Goal: Information Seeking & Learning: Understand process/instructions

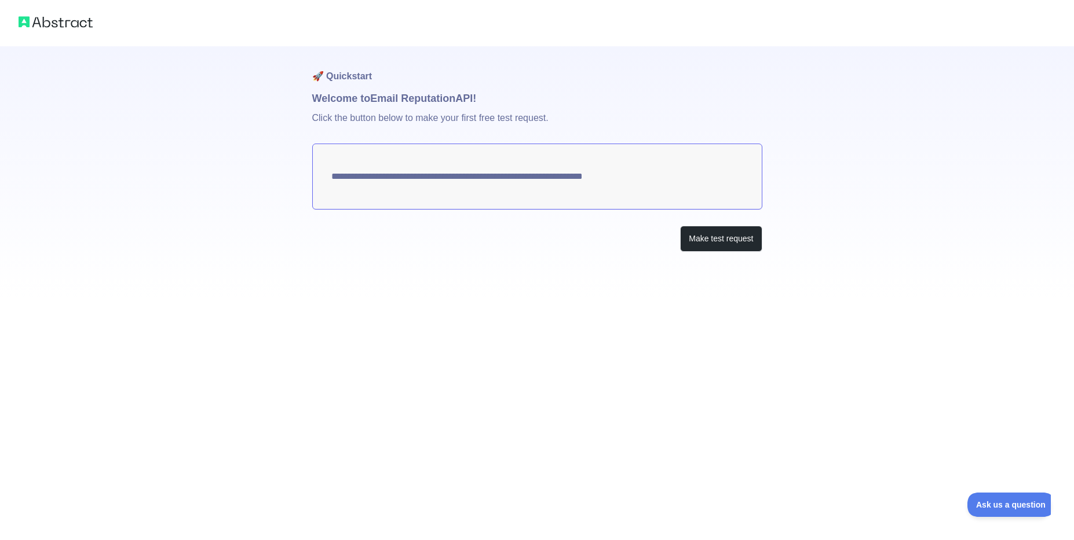
click at [426, 178] on textarea "**********" at bounding box center [537, 177] width 450 height 66
click at [689, 235] on button "Make test request" at bounding box center [721, 239] width 82 height 26
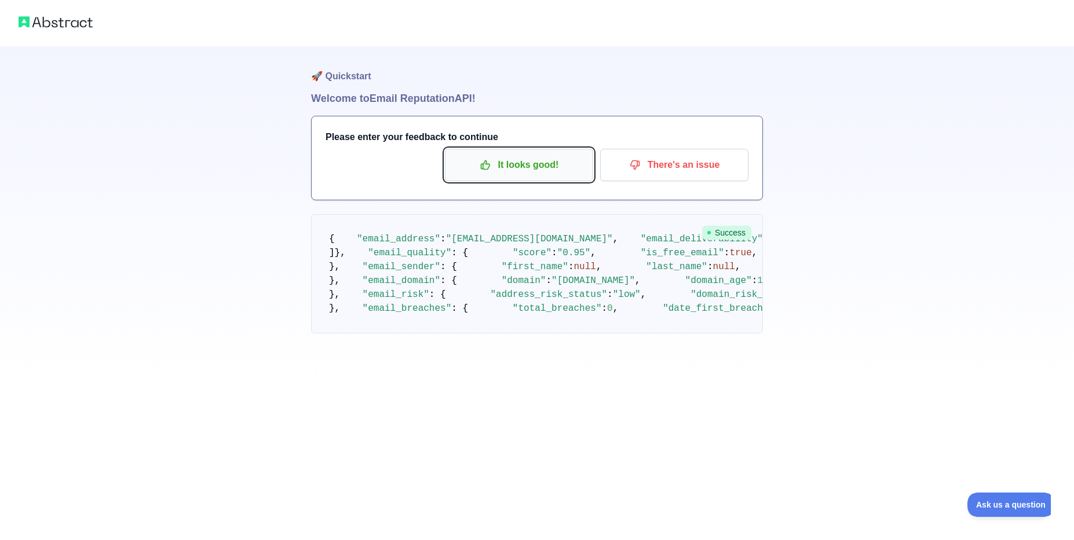
click at [563, 178] on button "It looks good!" at bounding box center [519, 165] width 148 height 32
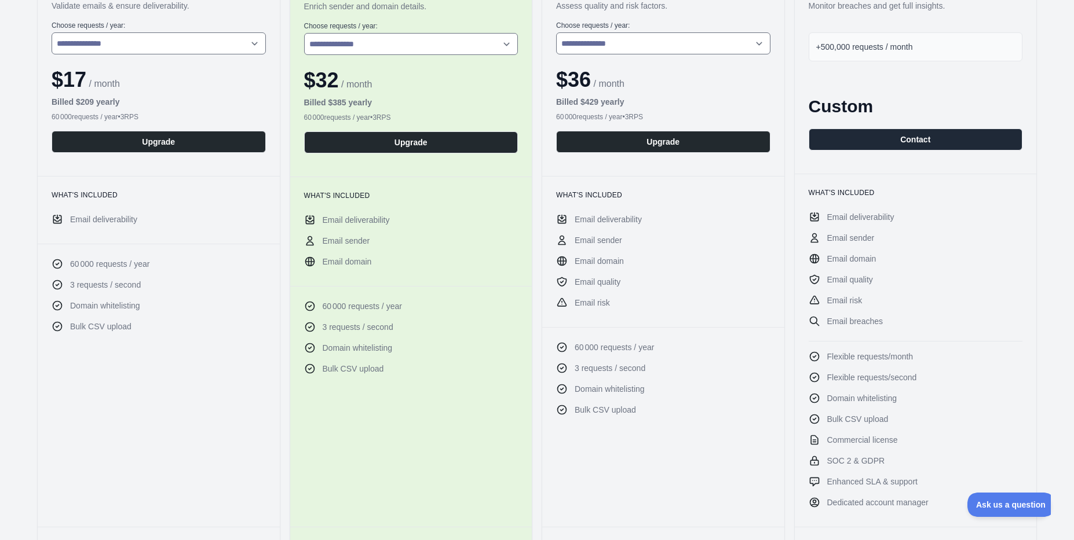
scroll to position [188, 0]
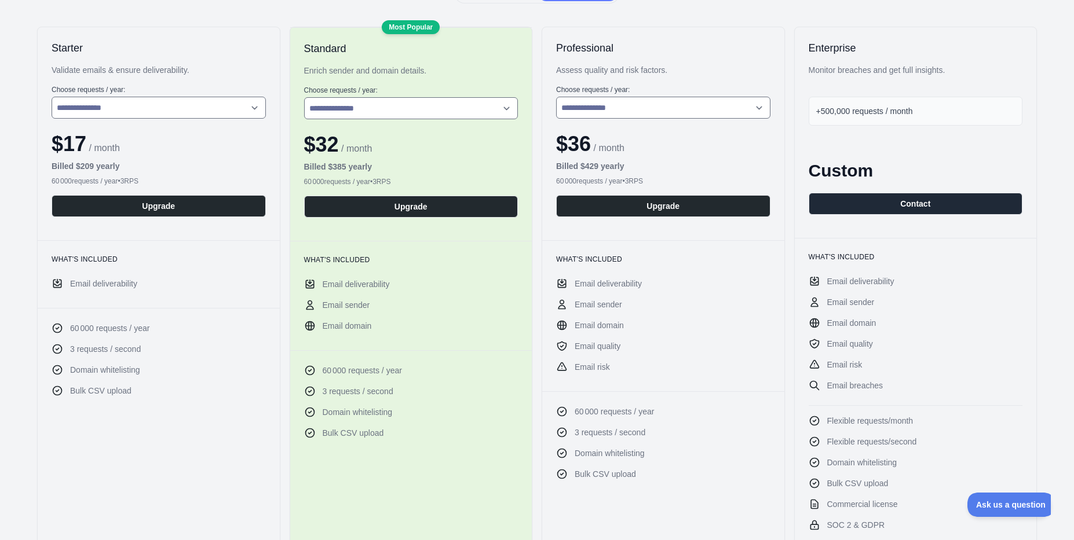
click at [63, 182] on div "60 000 requests / year • 3 RPS" at bounding box center [159, 181] width 214 height 9
click at [89, 282] on span "Email deliverability" at bounding box center [103, 284] width 67 height 12
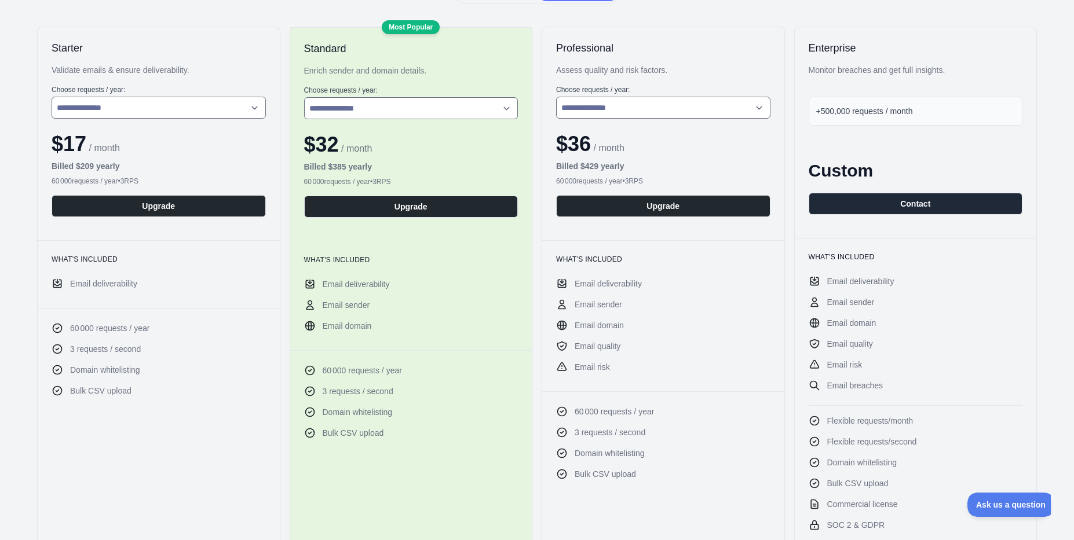
scroll to position [0, 0]
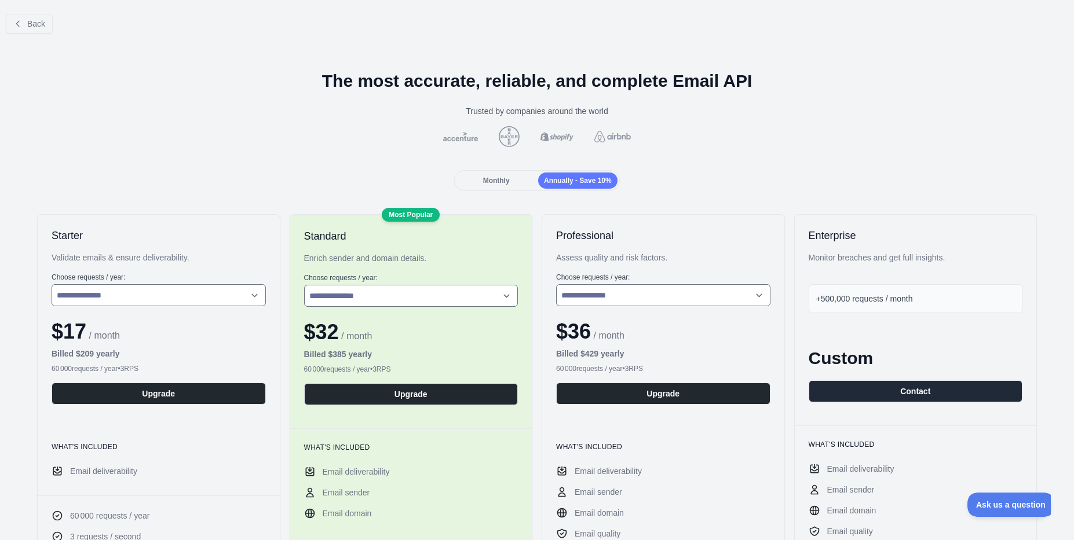
click at [506, 181] on span "Monthly" at bounding box center [496, 181] width 27 height 8
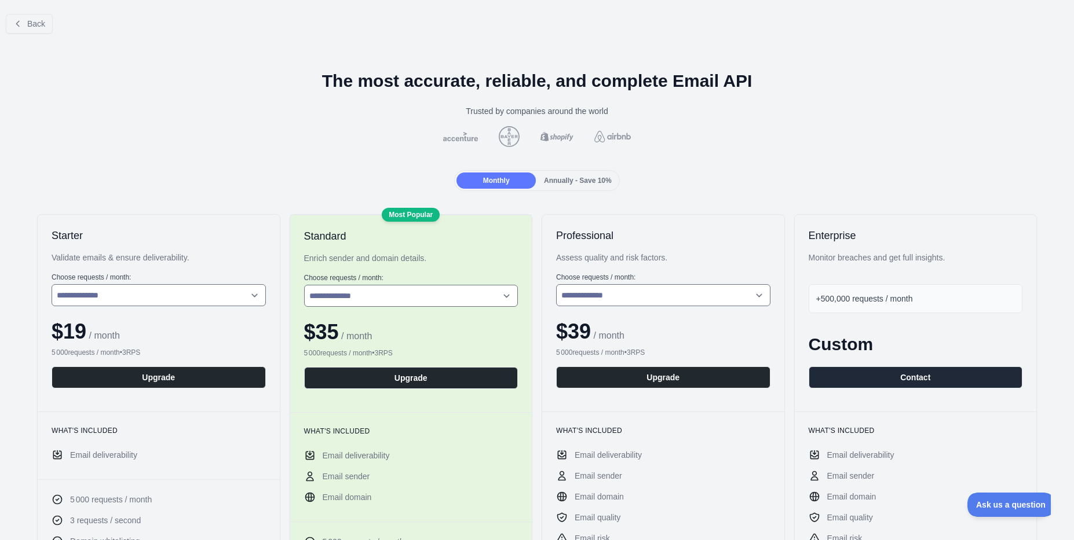
click at [52, 32] on div "Back" at bounding box center [537, 24] width 1074 height 38
click at [41, 30] on button "Back" at bounding box center [29, 24] width 47 height 20
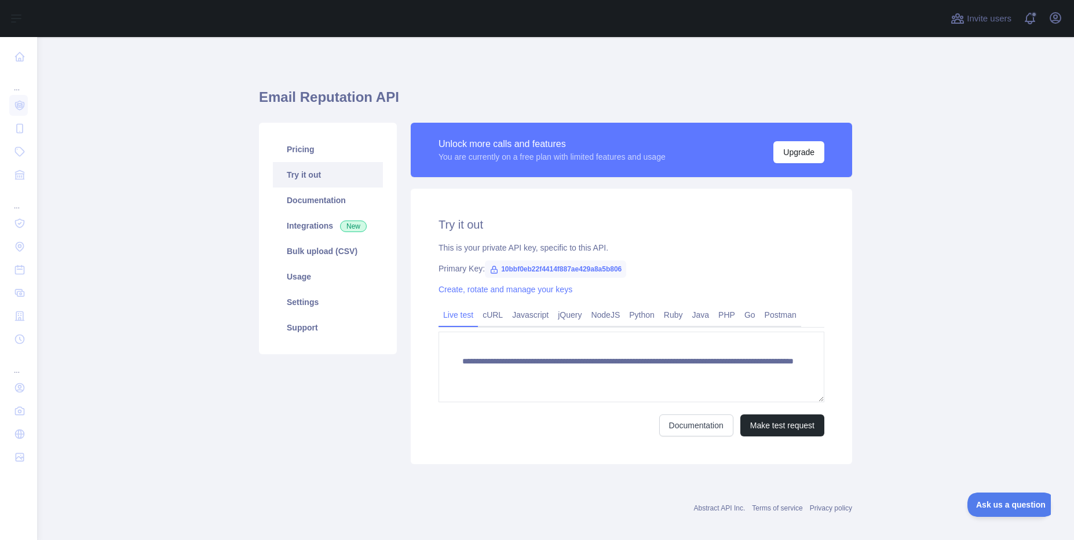
click at [463, 252] on div "This is your private API key, specific to this API." at bounding box center [631, 248] width 386 height 12
click at [634, 321] on link "Python" at bounding box center [641, 315] width 35 height 19
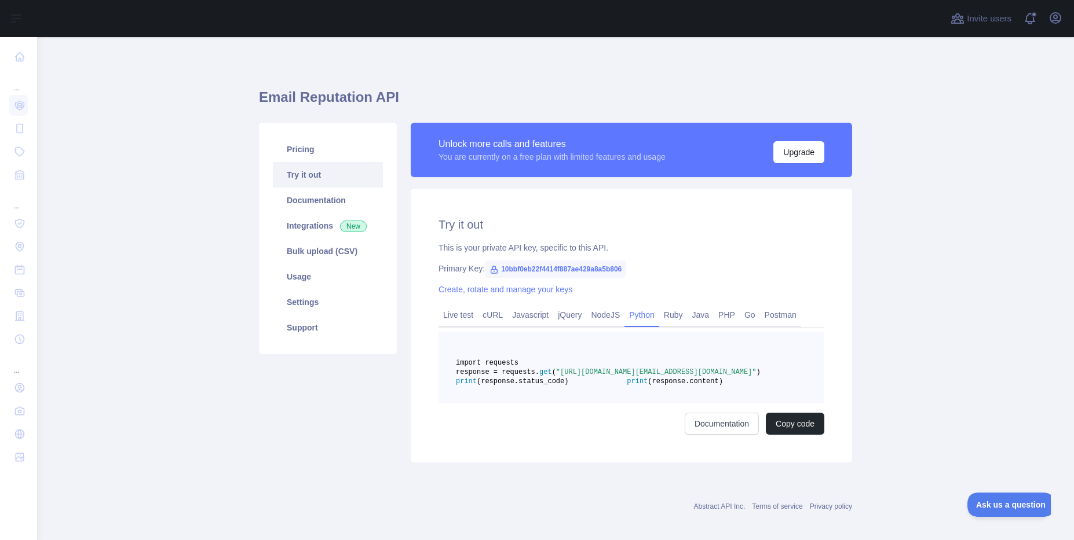
click at [518, 365] on span "import requests" at bounding box center [487, 363] width 63 height 8
drag, startPoint x: 541, startPoint y: 365, endPoint x: 577, endPoint y: 408, distance: 55.5
click at [577, 386] on code "import requests response = requests. get ( "[URL][DOMAIN_NAME][EMAIL_ADDRESS][D…" at bounding box center [637, 372] width 363 height 27
click at [647, 386] on span "(response.content)" at bounding box center [684, 382] width 75 height 8
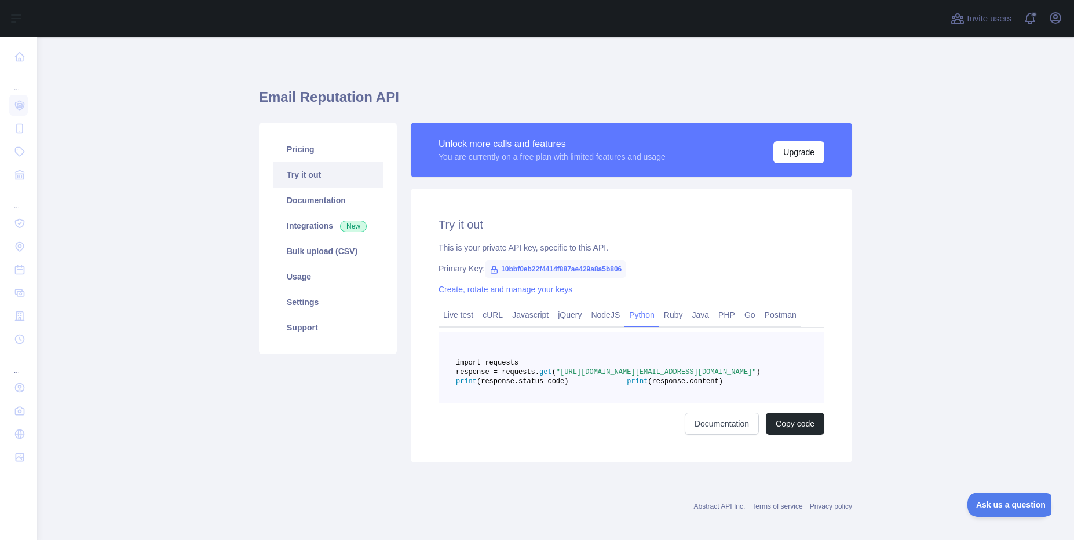
click at [647, 386] on span "(response.content)" at bounding box center [684, 382] width 75 height 8
drag, startPoint x: 577, startPoint y: 408, endPoint x: 560, endPoint y: 363, distance: 48.7
click at [560, 363] on code "import requests response = requests. get ( "[URL][DOMAIN_NAME][EMAIL_ADDRESS][D…" at bounding box center [637, 372] width 363 height 27
click at [335, 203] on link "Documentation" at bounding box center [328, 200] width 110 height 25
